Goal: Navigation & Orientation: Find specific page/section

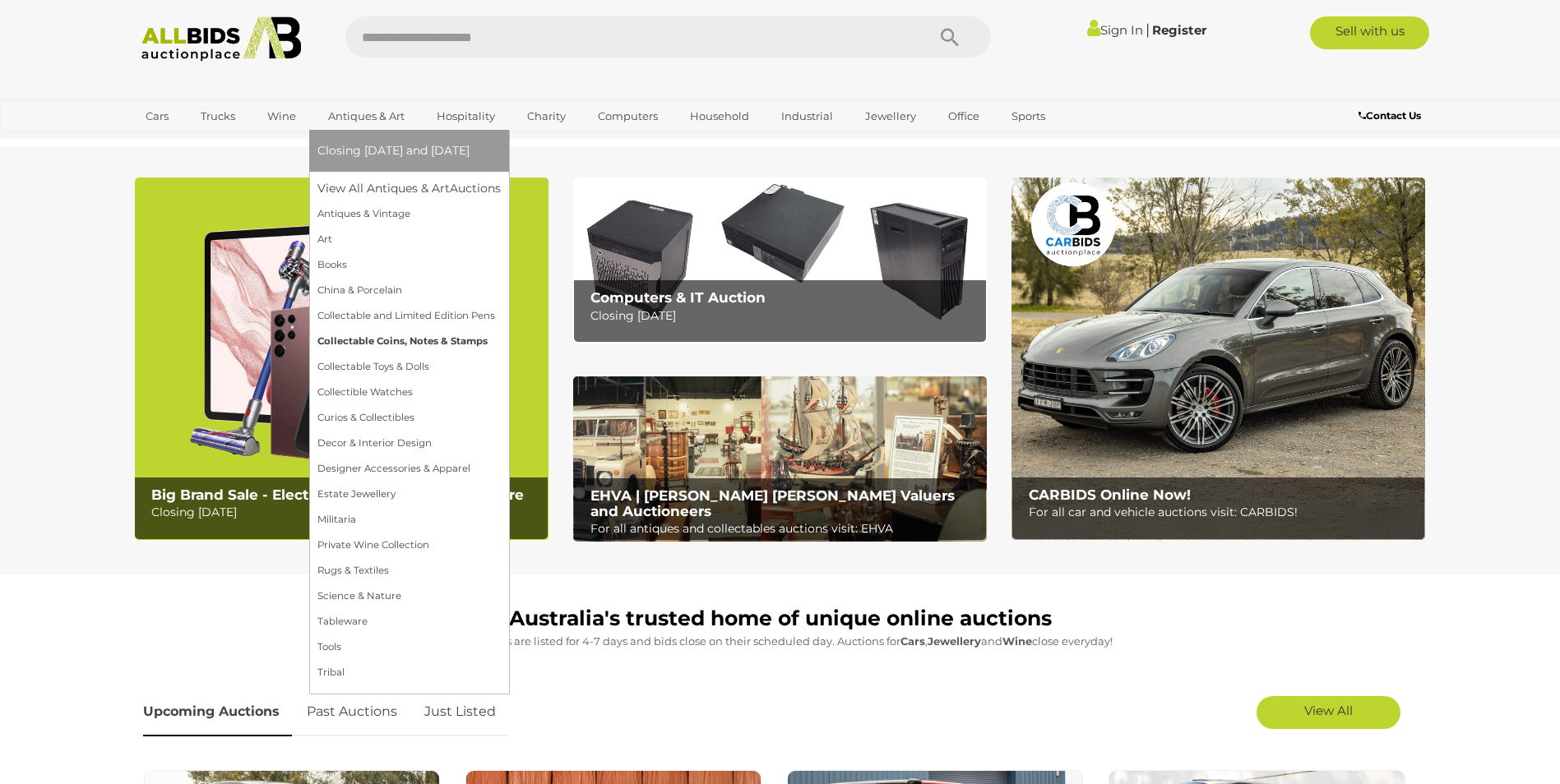
click at [365, 338] on link "Collectable Coins, Notes & Stamps" at bounding box center [409, 341] width 183 height 25
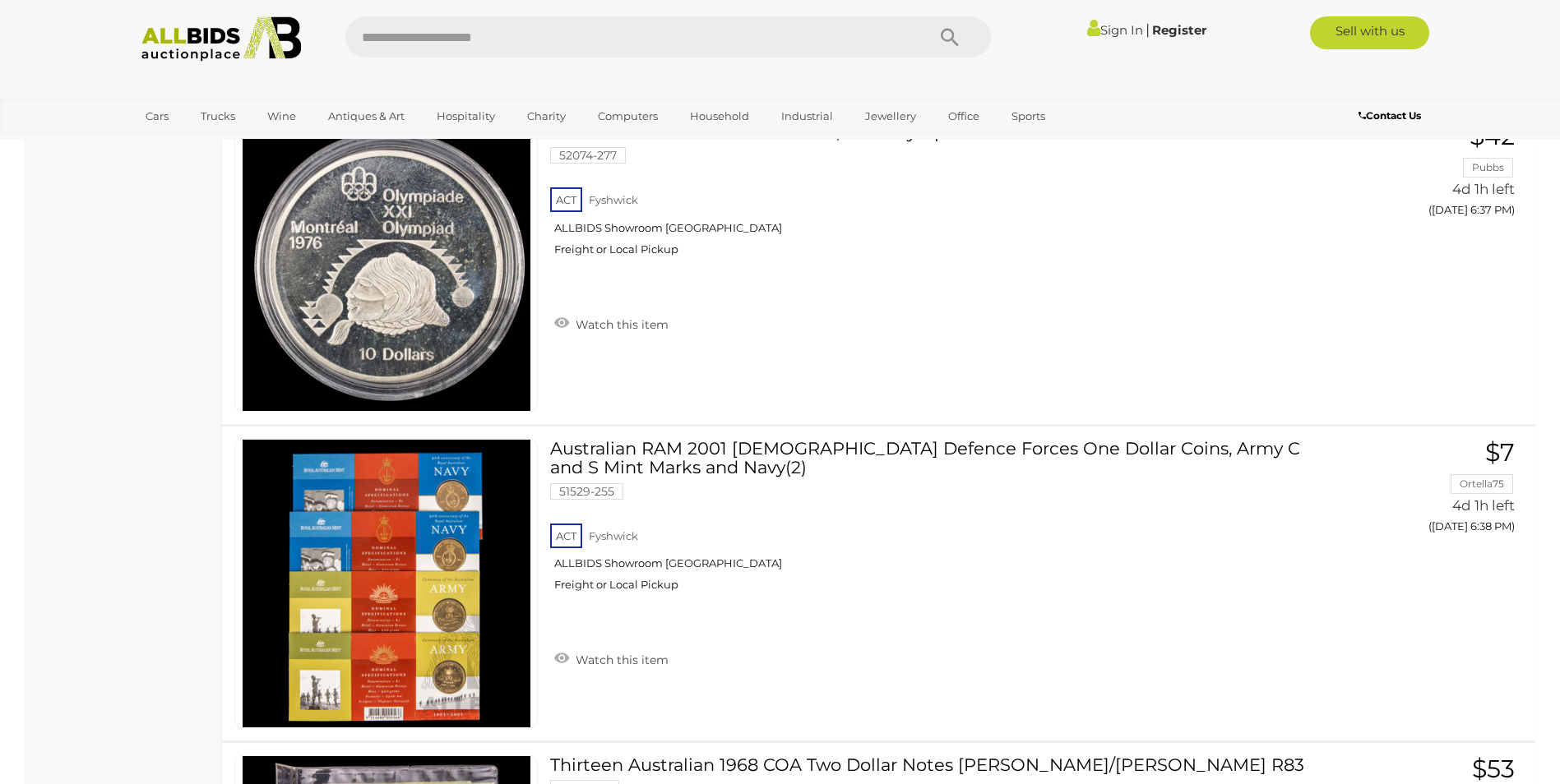
scroll to position [2055, 0]
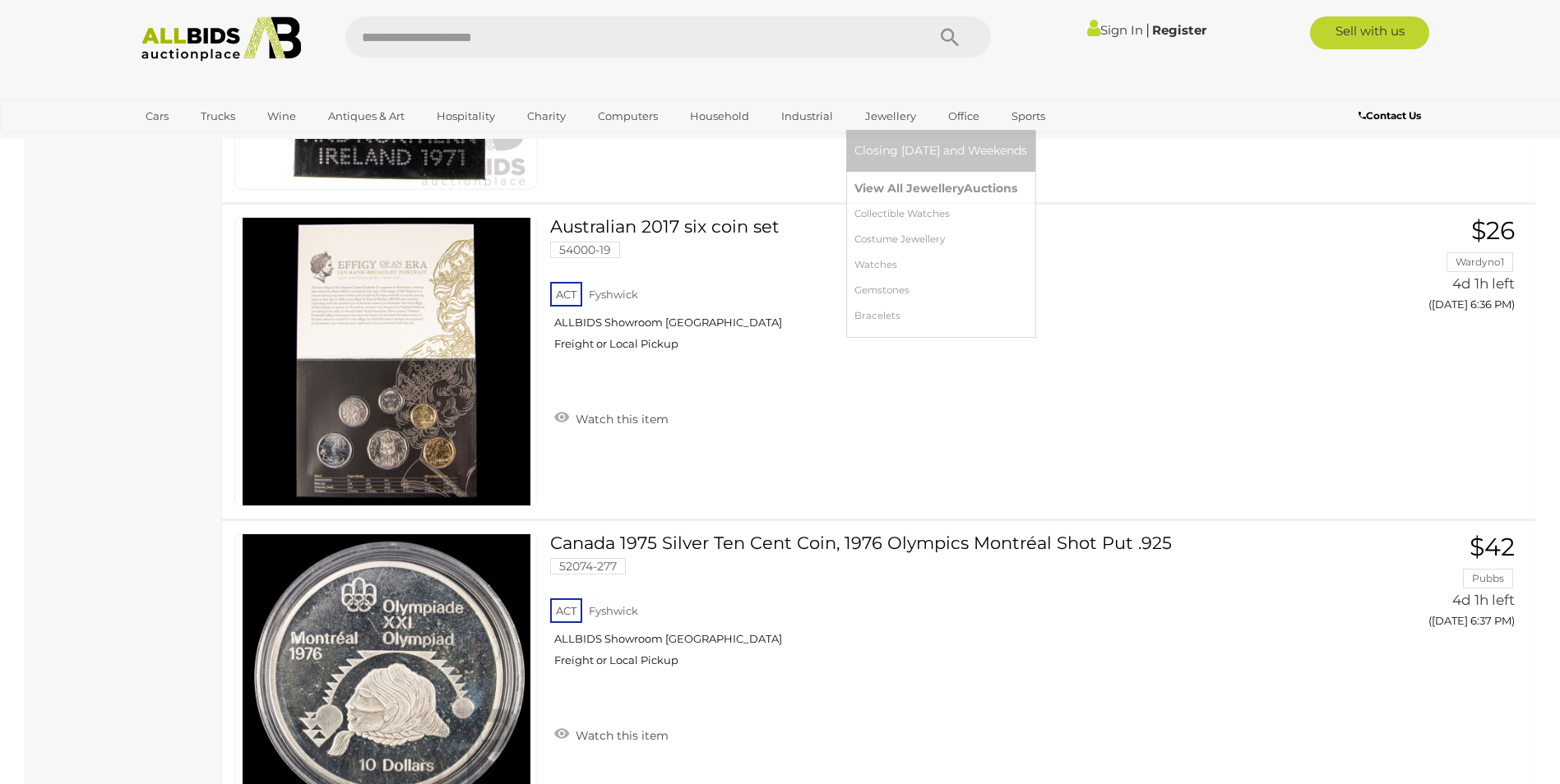
click at [890, 181] on link "View All Jewellery Auctions" at bounding box center [941, 188] width 173 height 25
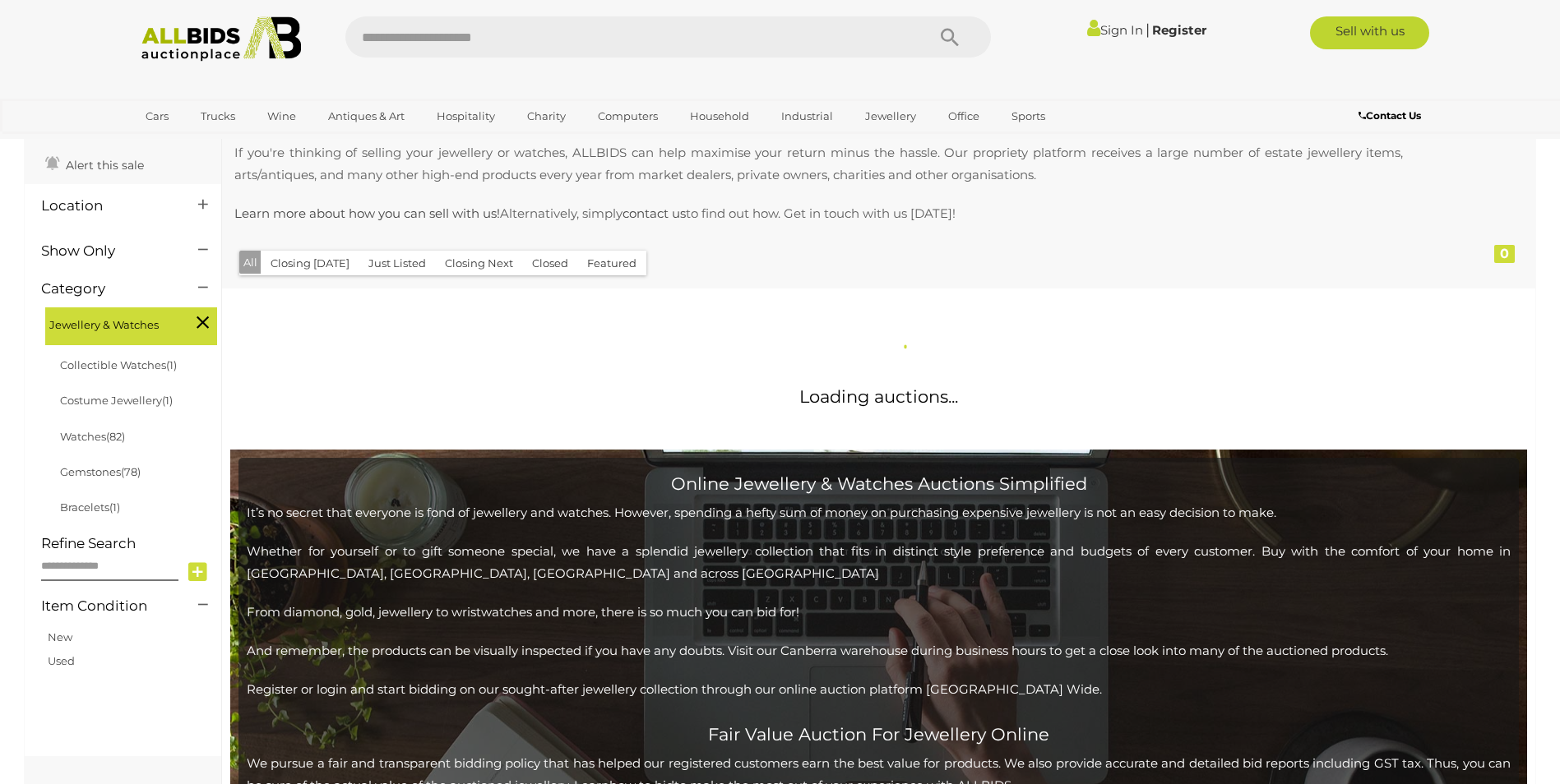
scroll to position [164, 0]
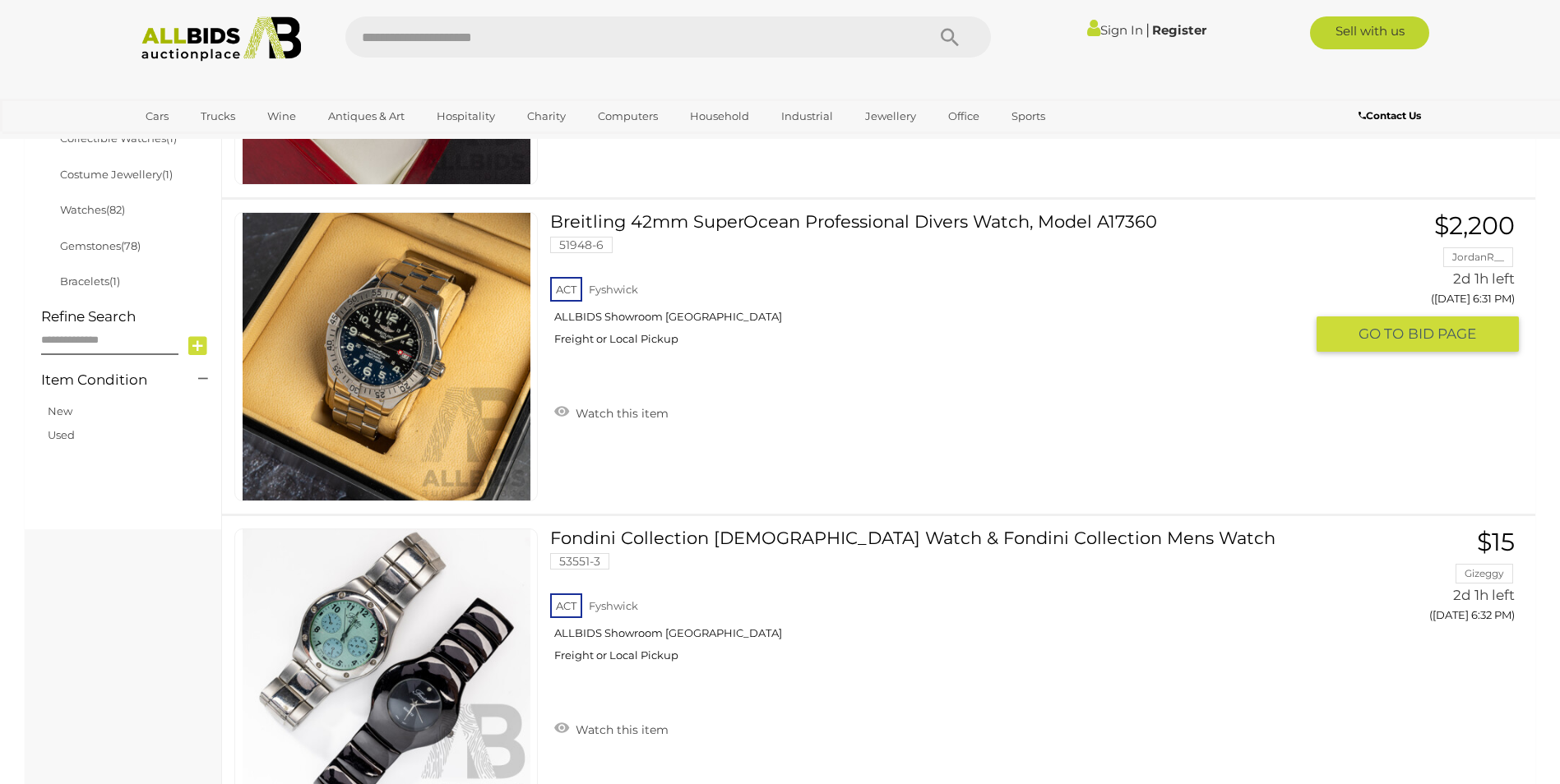
scroll to position [411, 0]
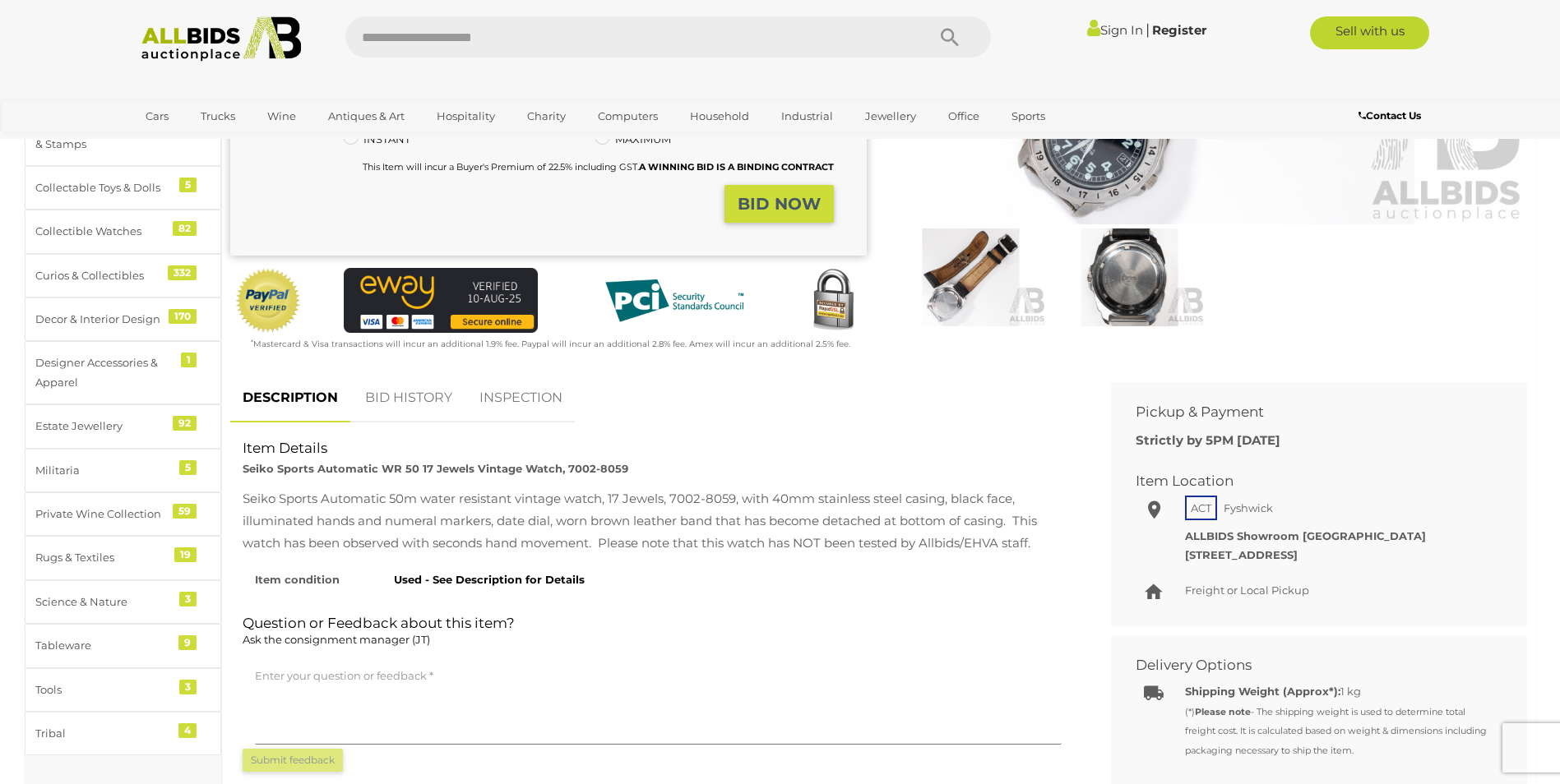
scroll to position [247, 0]
